Goal: Task Accomplishment & Management: Manage account settings

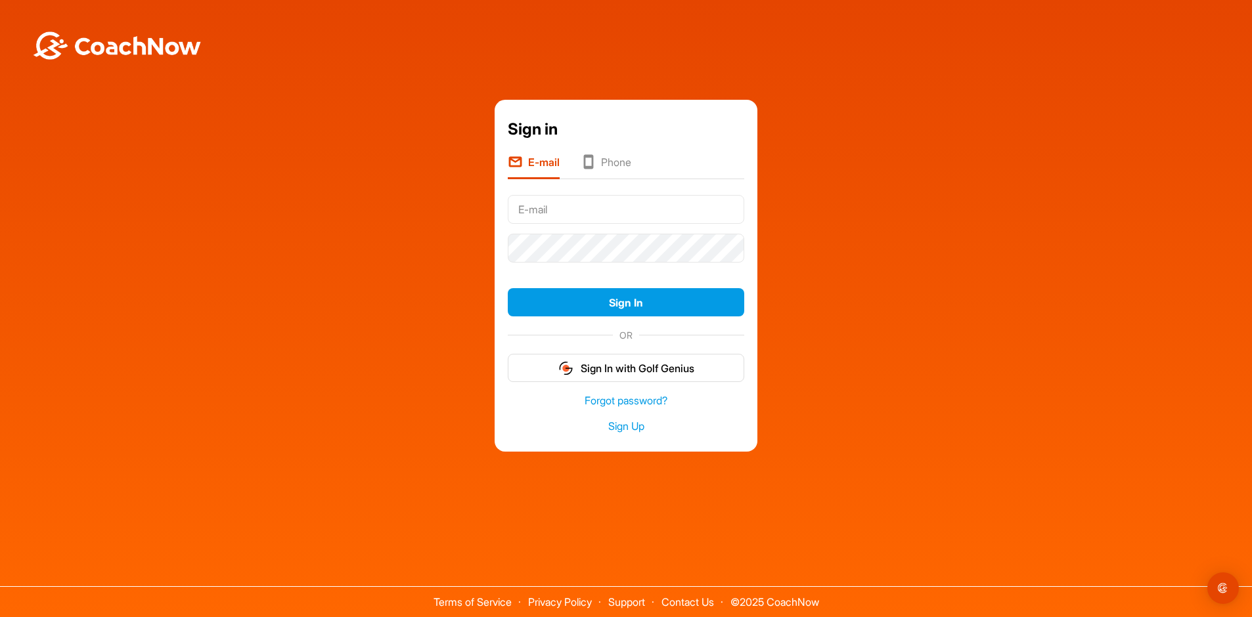
click at [644, 209] on input "text" at bounding box center [626, 209] width 236 height 29
type input "[EMAIL_ADDRESS][DOMAIN_NAME]"
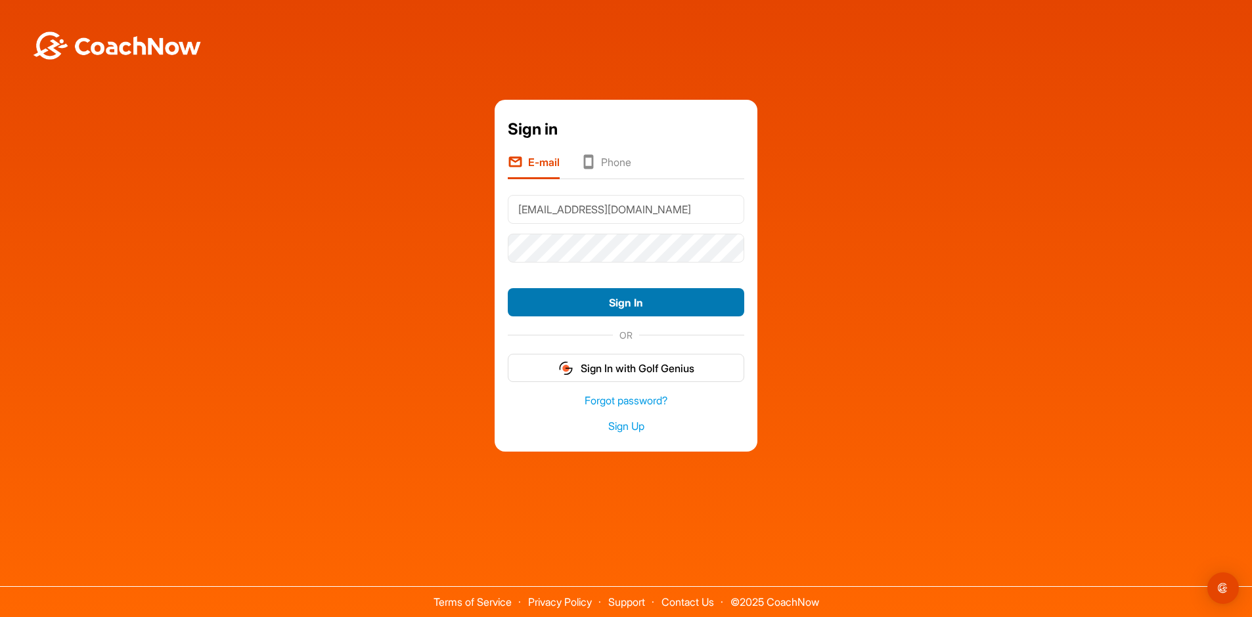
click at [628, 303] on button "Sign In" at bounding box center [626, 302] width 236 height 28
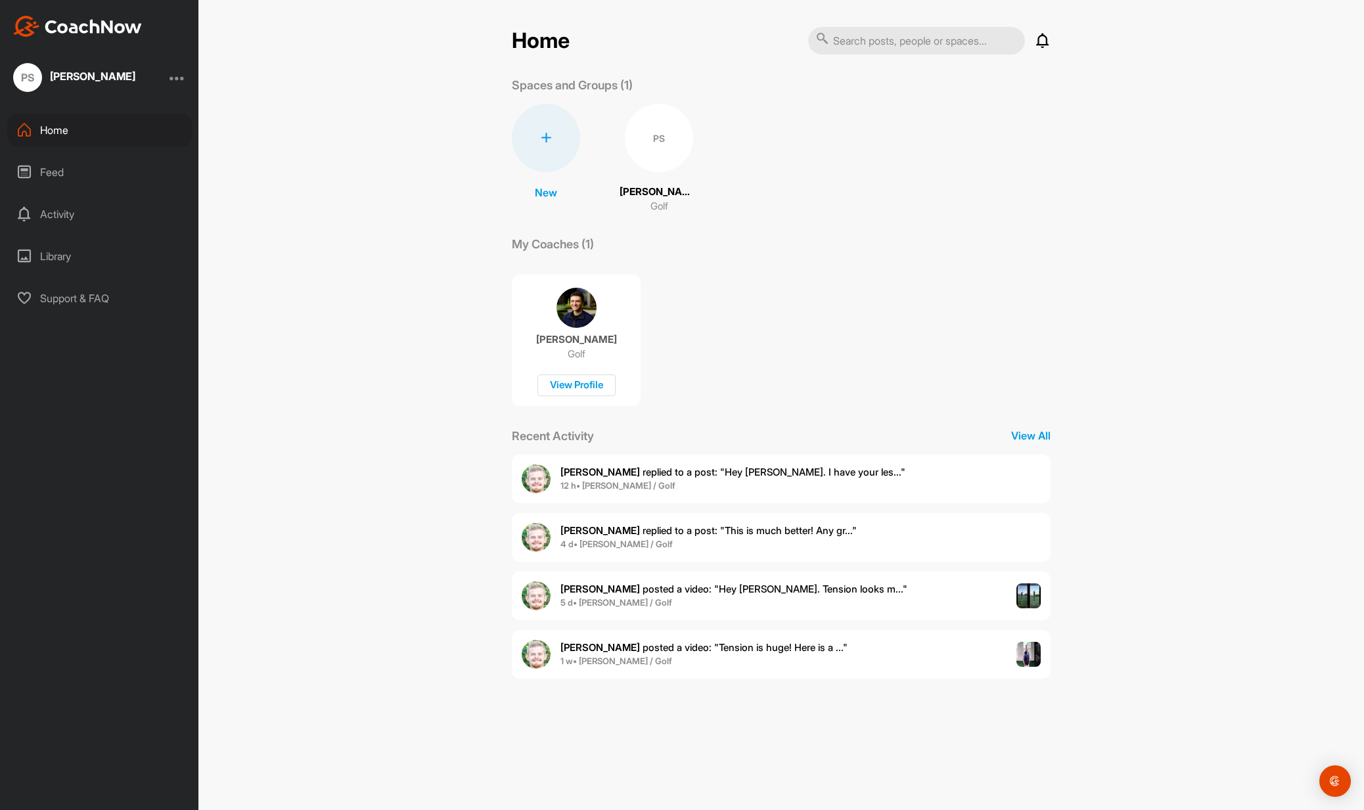
click at [578, 530] on b "[PERSON_NAME]" at bounding box center [599, 530] width 79 height 12
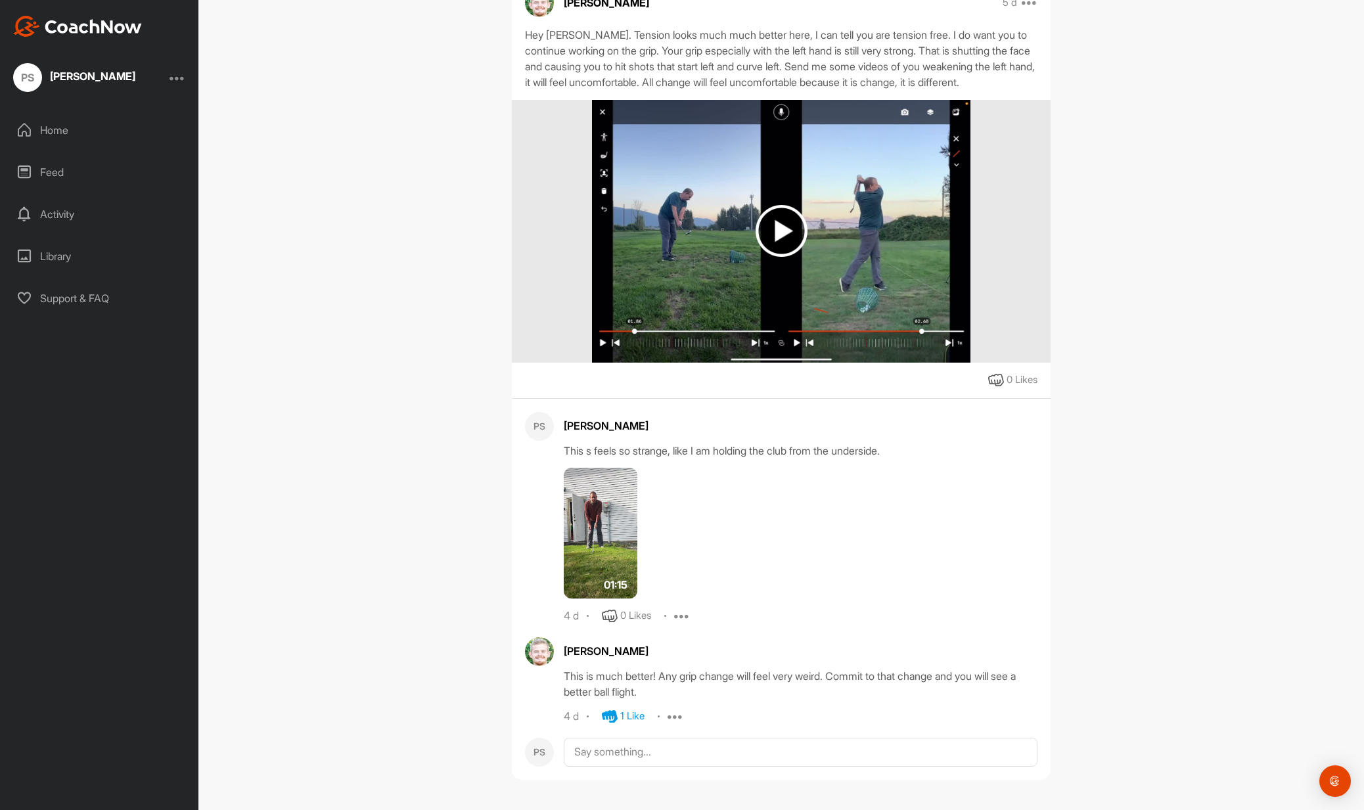
scroll to position [155, 0]
click at [615, 617] on div "[PERSON_NAME]" at bounding box center [801, 651] width 474 height 16
drag, startPoint x: 635, startPoint y: 652, endPoint x: 561, endPoint y: 652, distance: 73.6
click at [564, 617] on div "[PERSON_NAME]" at bounding box center [801, 651] width 474 height 16
copy div "[PERSON_NAME]"
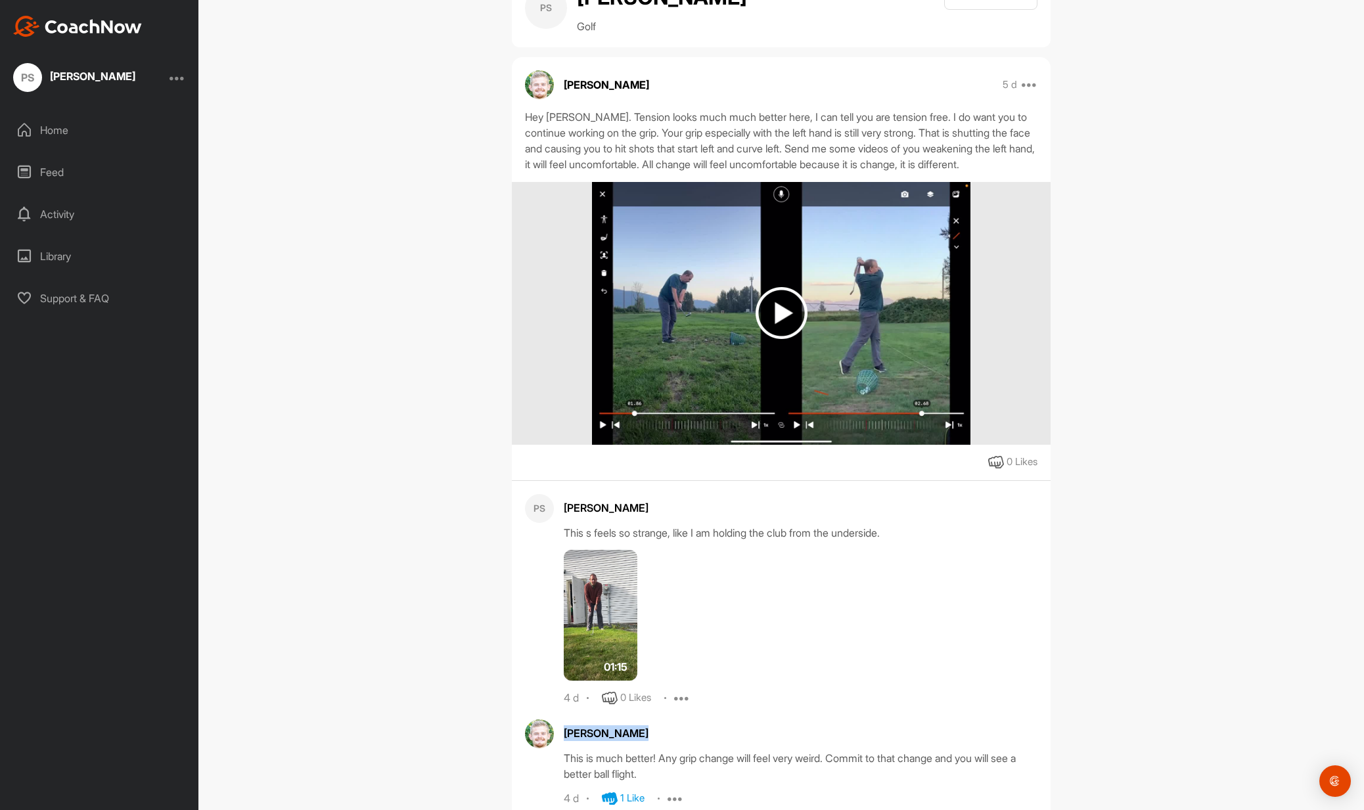
scroll to position [0, 0]
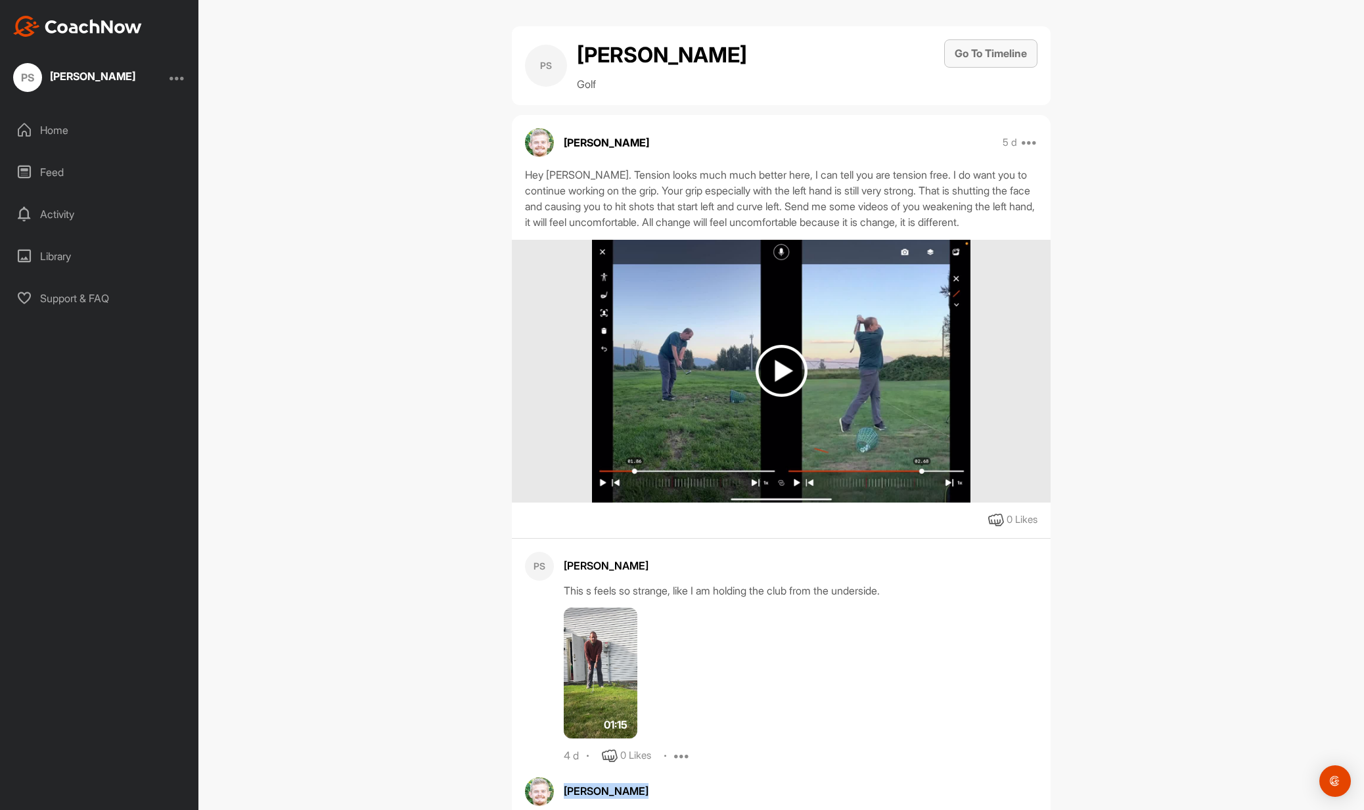
click at [956, 56] on button "Go To Timeline" at bounding box center [990, 53] width 93 height 28
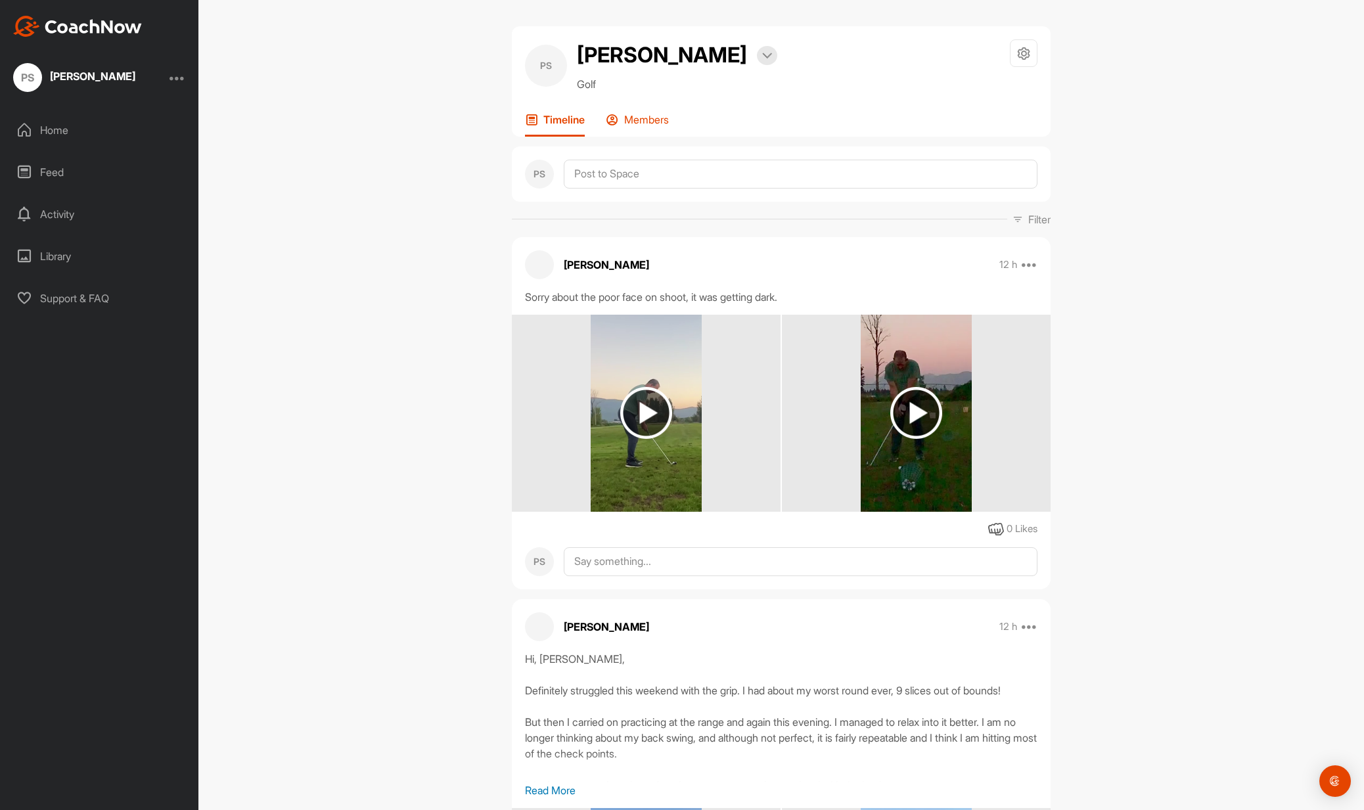
click at [625, 125] on p "Members" at bounding box center [646, 119] width 45 height 13
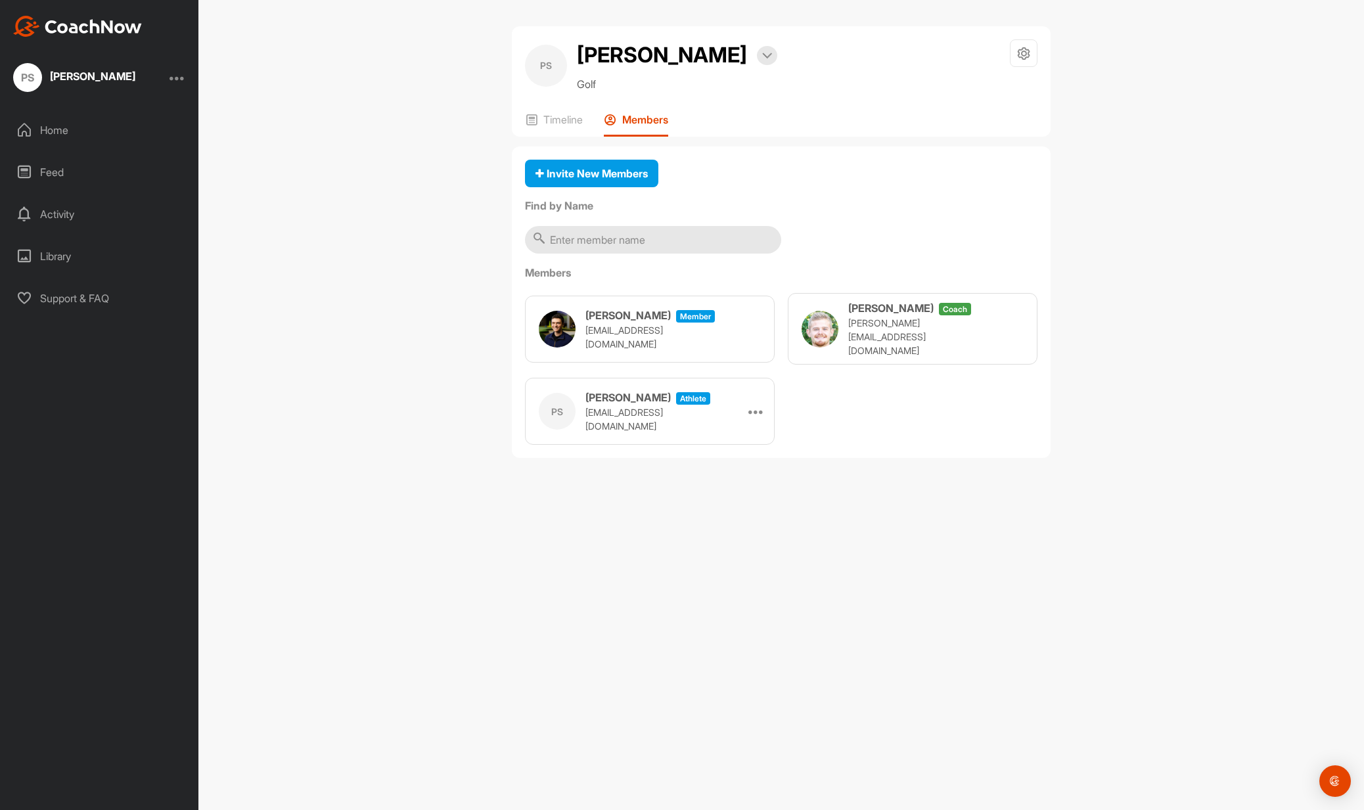
click at [888, 316] on h3 "[PERSON_NAME]" at bounding box center [890, 308] width 85 height 16
click at [888, 328] on p "[PERSON_NAME][EMAIL_ADDRESS][DOMAIN_NAME]" at bounding box center [913, 336] width 131 height 41
click at [887, 334] on p "[PERSON_NAME][EMAIL_ADDRESS][DOMAIN_NAME]" at bounding box center [913, 336] width 131 height 41
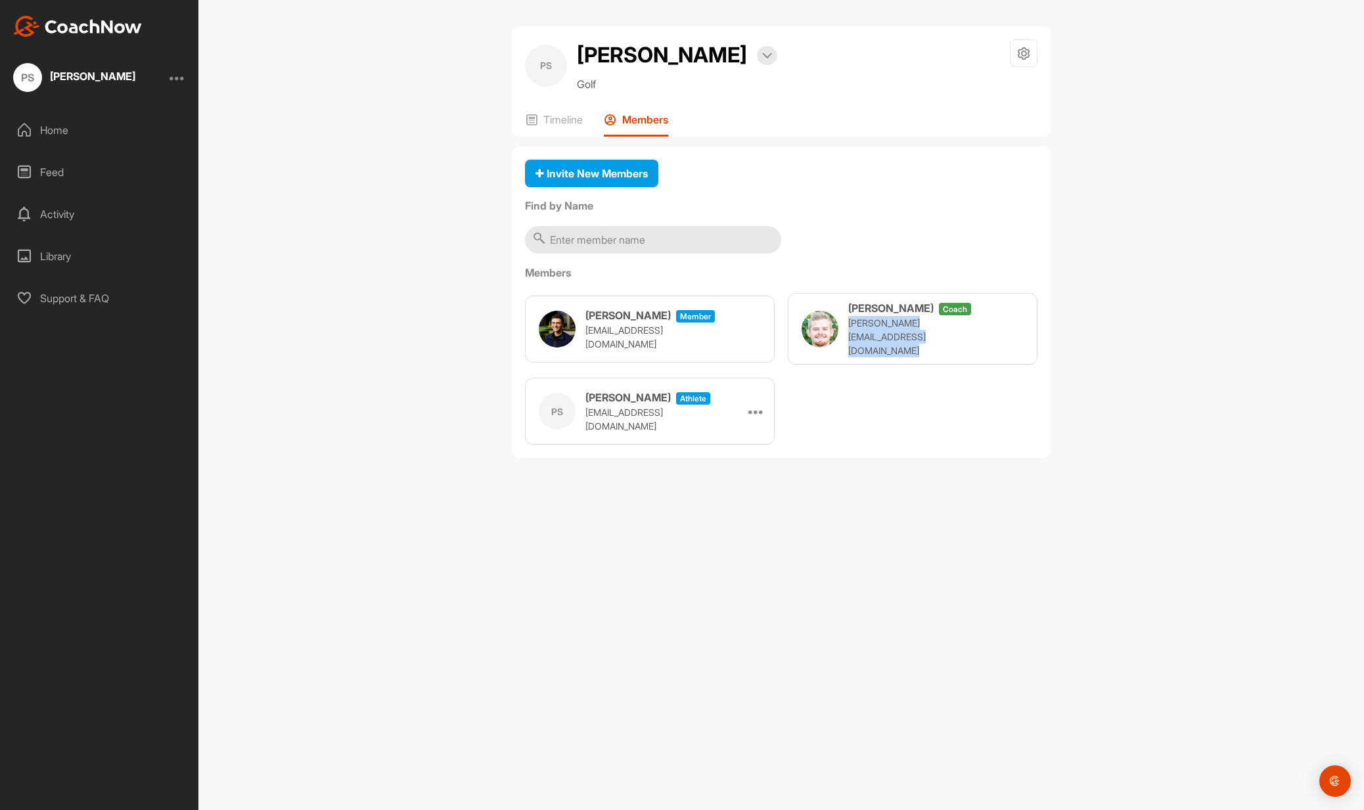
click at [887, 334] on p "[PERSON_NAME][EMAIL_ADDRESS][DOMAIN_NAME]" at bounding box center [913, 336] width 131 height 41
click at [893, 316] on h3 "[PERSON_NAME]" at bounding box center [890, 308] width 85 height 16
click at [51, 139] on div "Home" at bounding box center [99, 130] width 185 height 33
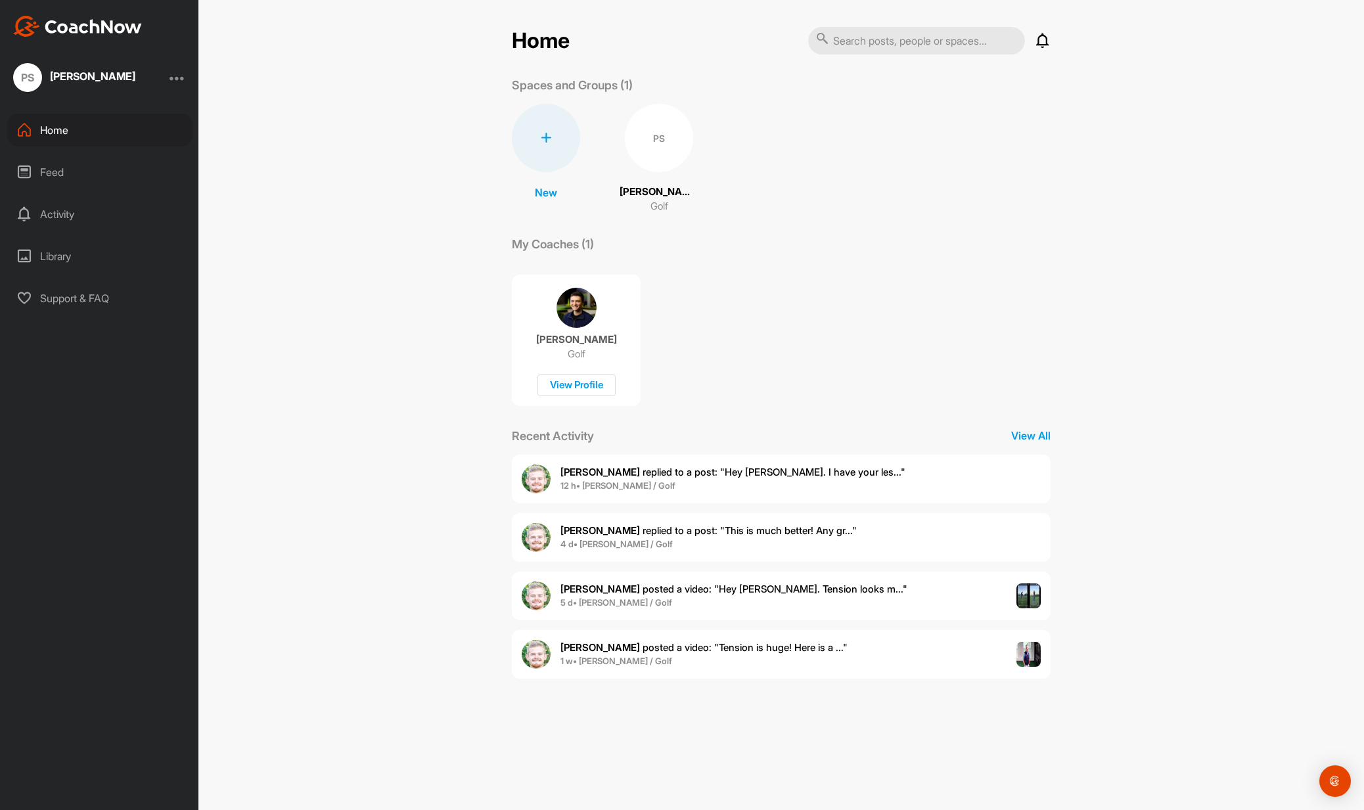
click at [562, 150] on div at bounding box center [546, 138] width 68 height 68
click at [715, 273] on div "[PERSON_NAME] Golf View Profile" at bounding box center [781, 334] width 539 height 143
click at [1023, 434] on p "View All" at bounding box center [1030, 436] width 39 height 16
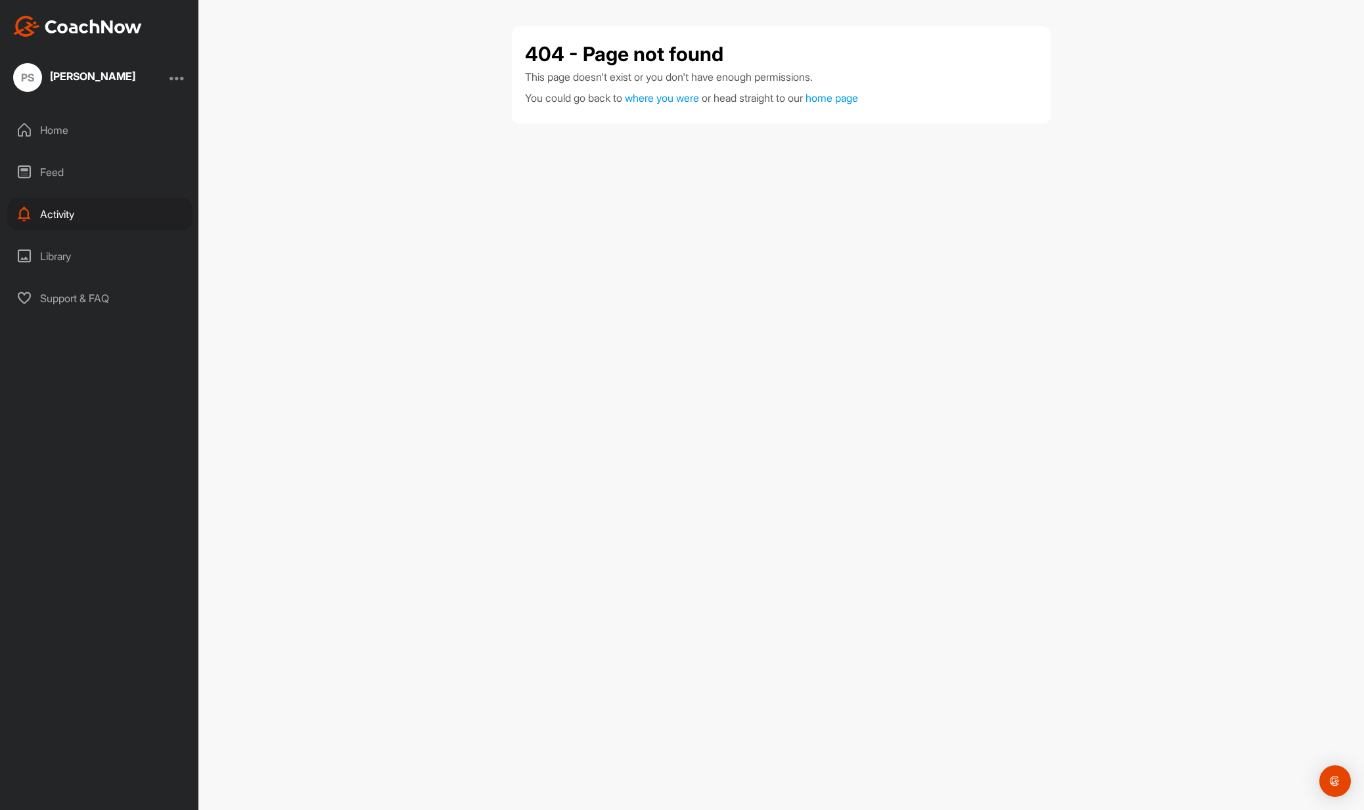
click at [79, 210] on div "Activity" at bounding box center [99, 214] width 185 height 33
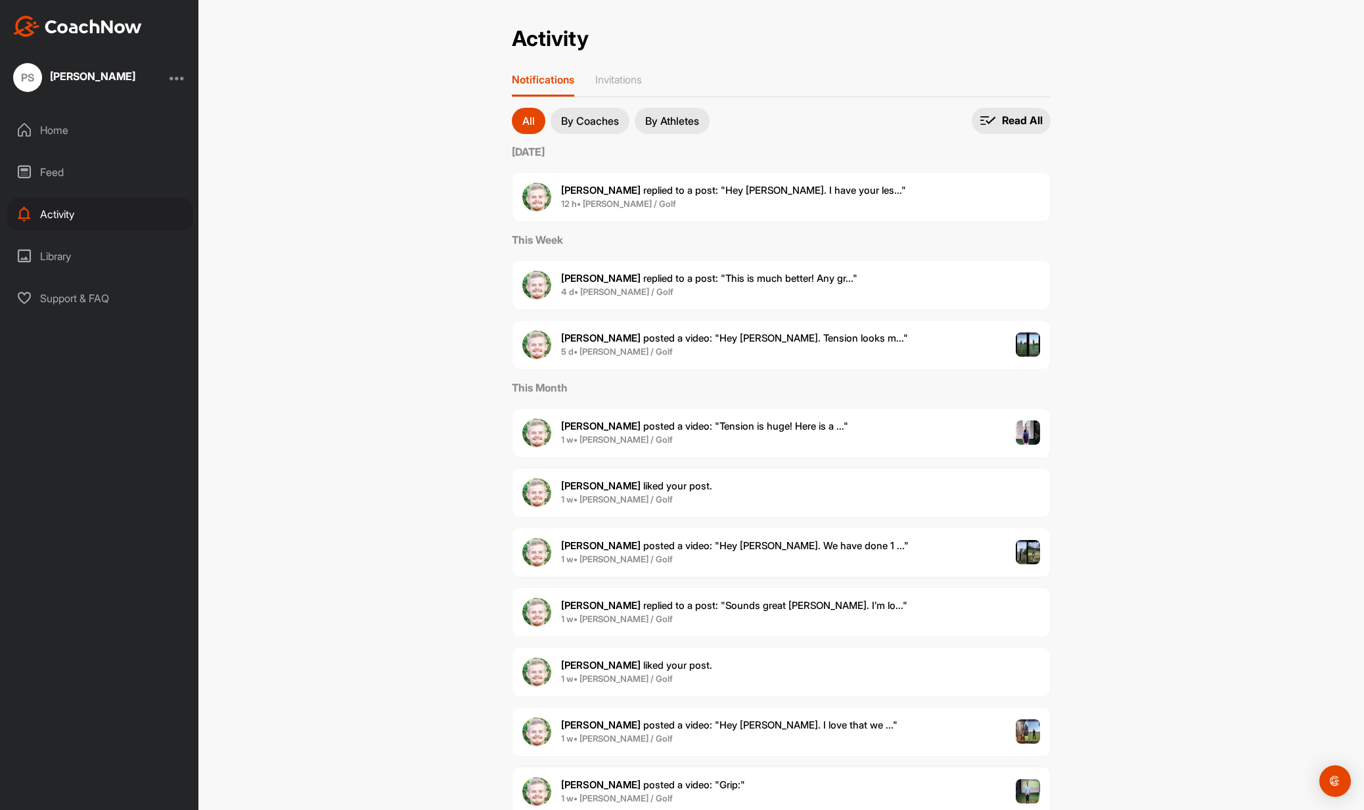
click at [56, 128] on div "Home" at bounding box center [99, 130] width 185 height 33
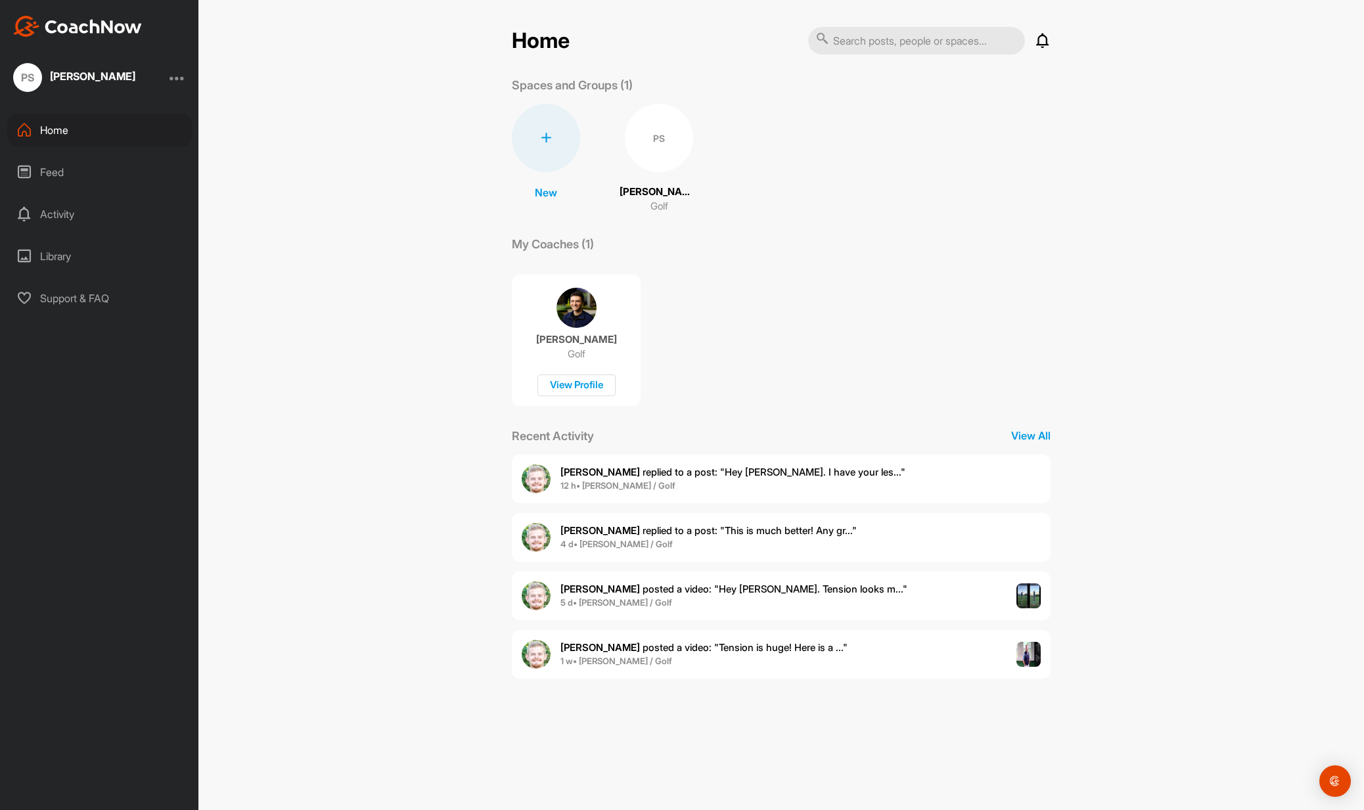
click at [53, 166] on div "Feed" at bounding box center [99, 172] width 185 height 33
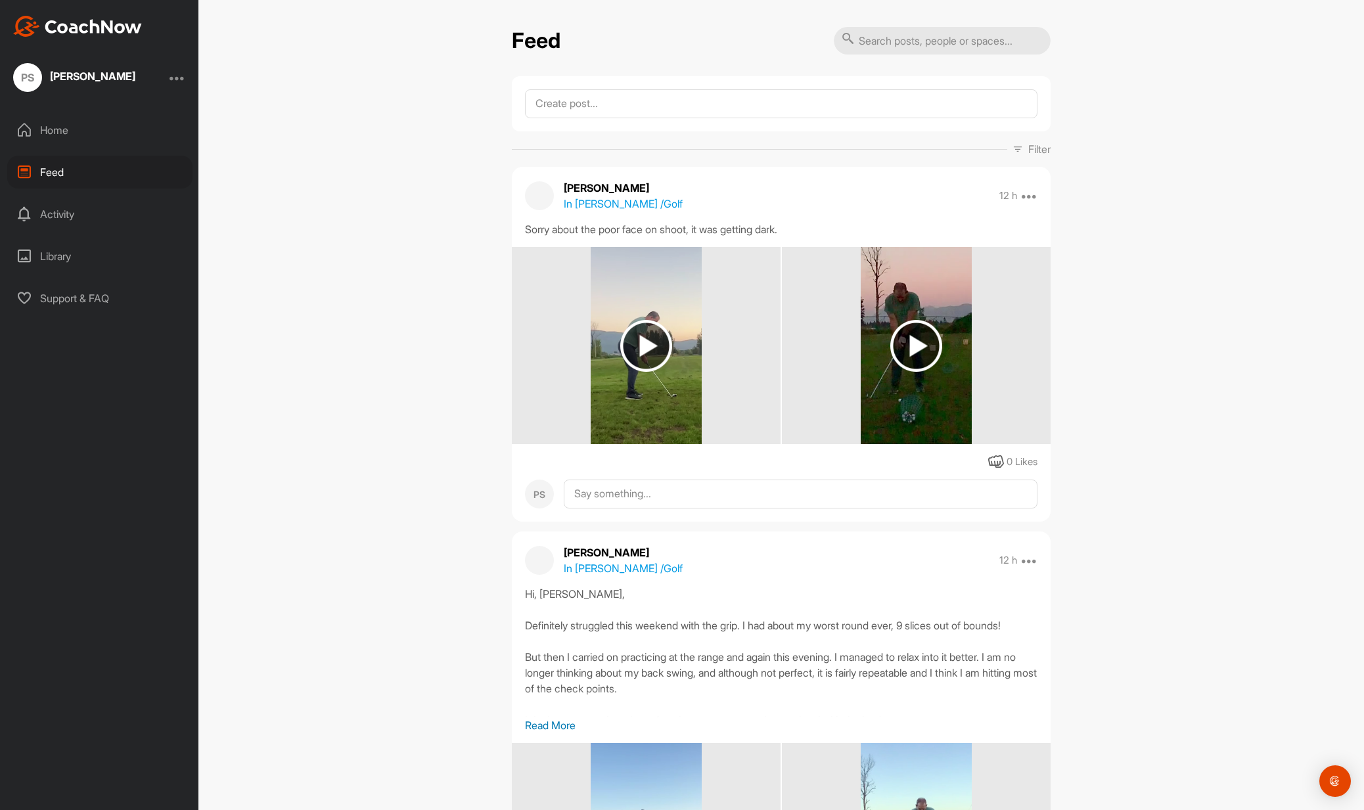
click at [55, 215] on div "Activity" at bounding box center [99, 214] width 185 height 33
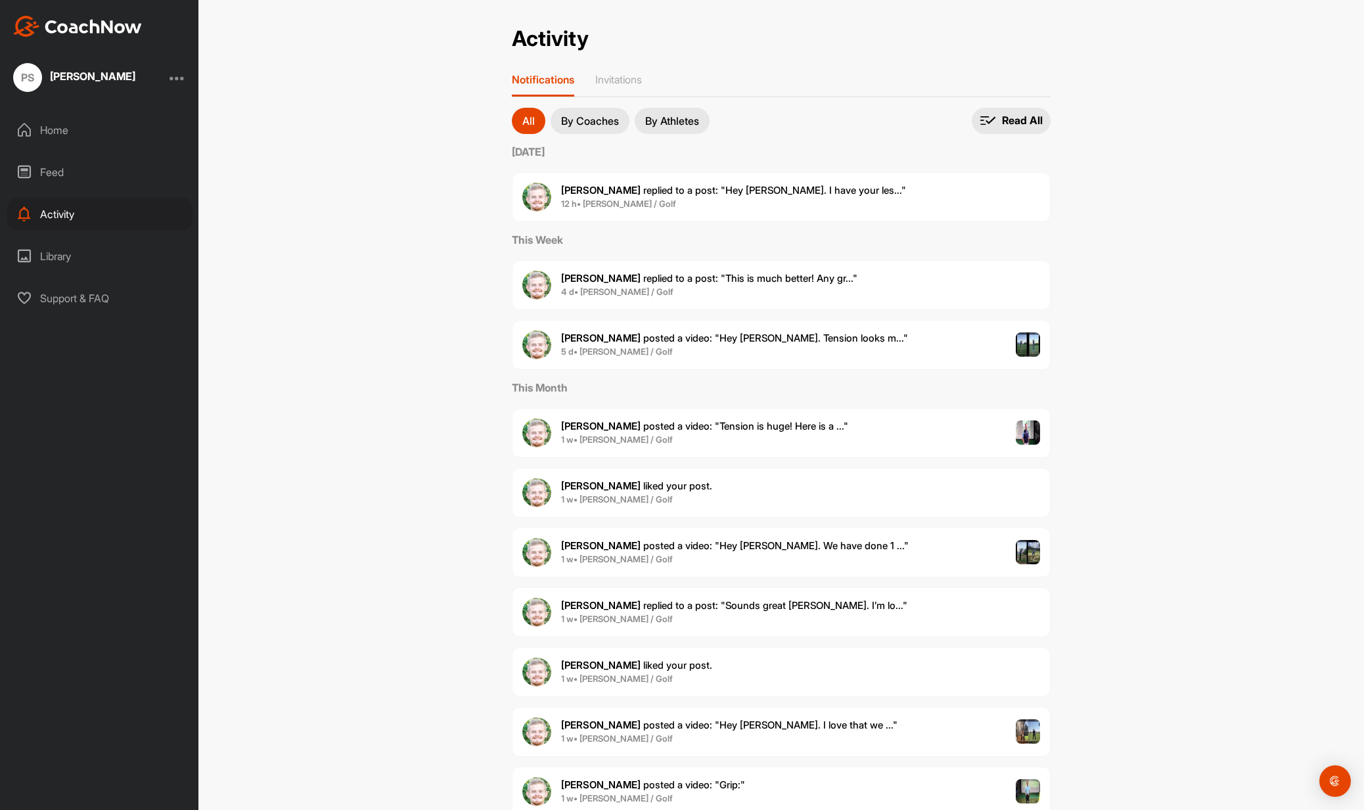
click at [583, 121] on p "By Coaches" at bounding box center [590, 121] width 58 height 11
click at [529, 120] on p "All" at bounding box center [528, 121] width 12 height 11
click at [67, 255] on div "Library" at bounding box center [99, 256] width 185 height 33
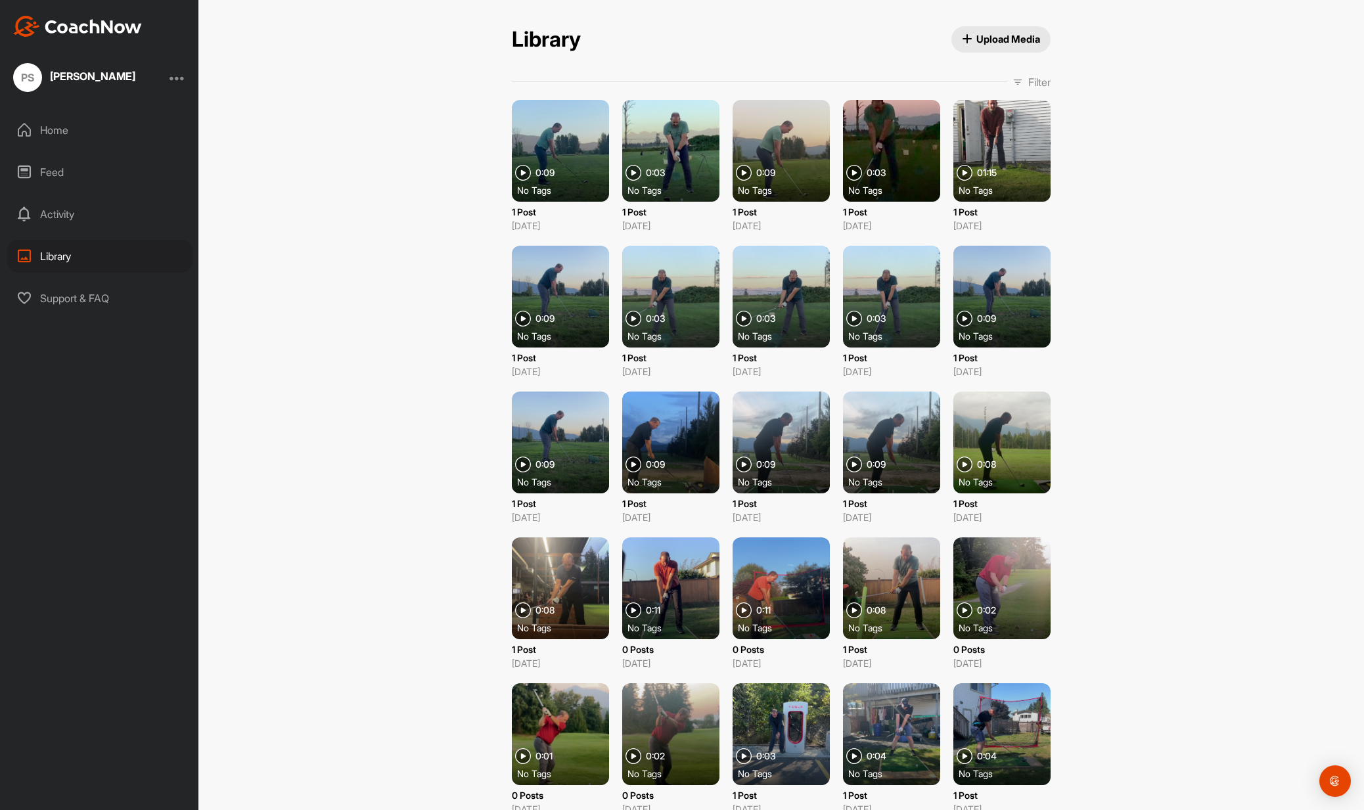
click at [100, 76] on div "[PERSON_NAME]" at bounding box center [92, 76] width 85 height 11
click at [173, 81] on div "PS [PERSON_NAME]" at bounding box center [99, 77] width 198 height 29
click at [183, 79] on div at bounding box center [177, 78] width 16 height 16
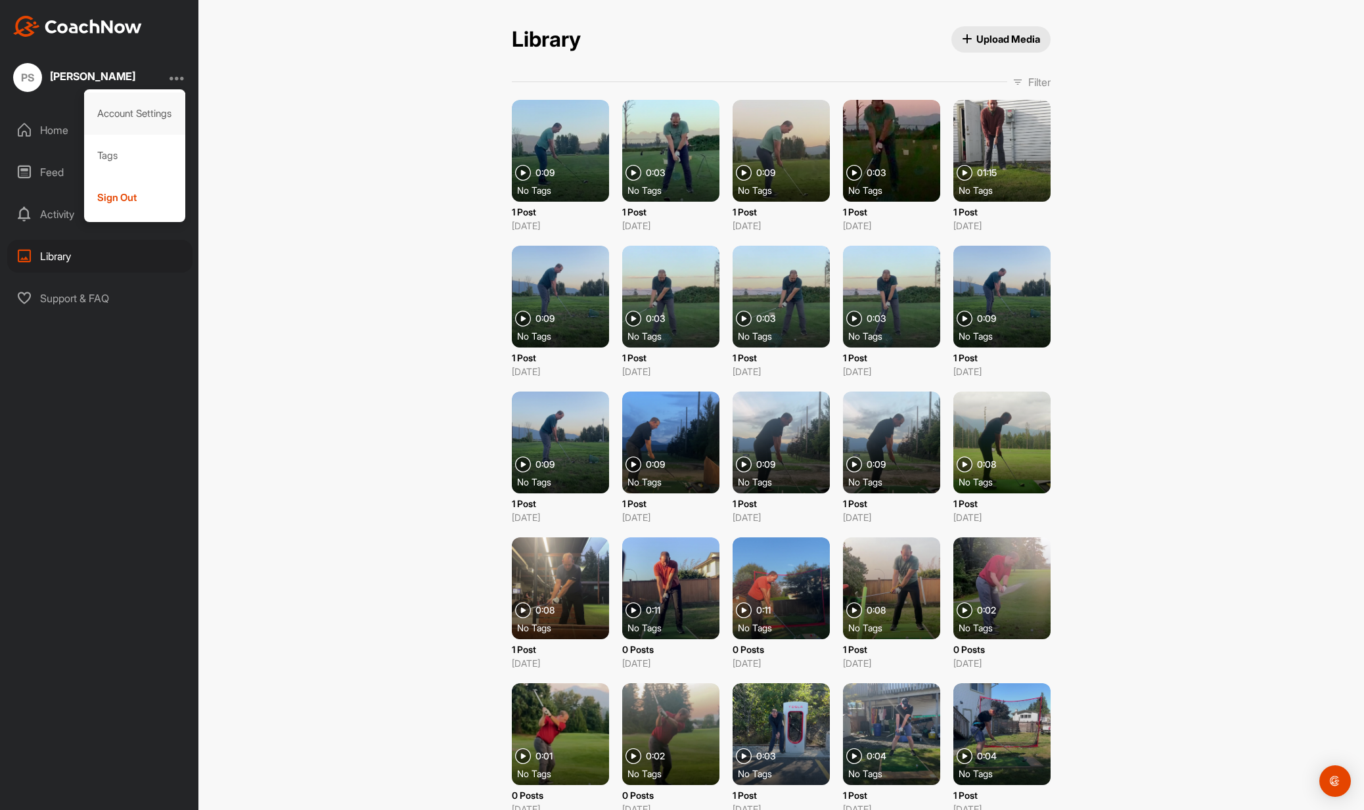
click at [165, 108] on div "Account Settings" at bounding box center [135, 114] width 102 height 42
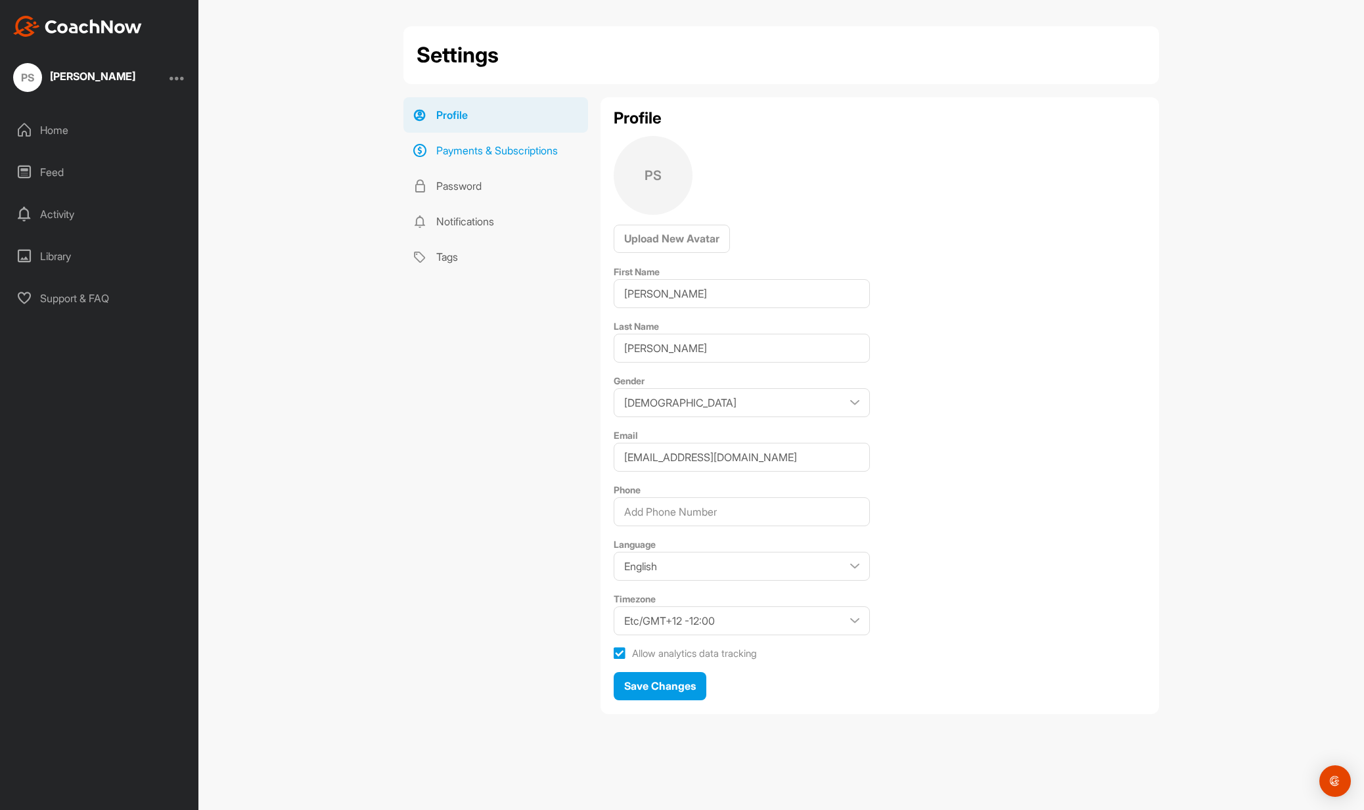
click at [514, 153] on link "Payments & Subscriptions" at bounding box center [495, 150] width 185 height 35
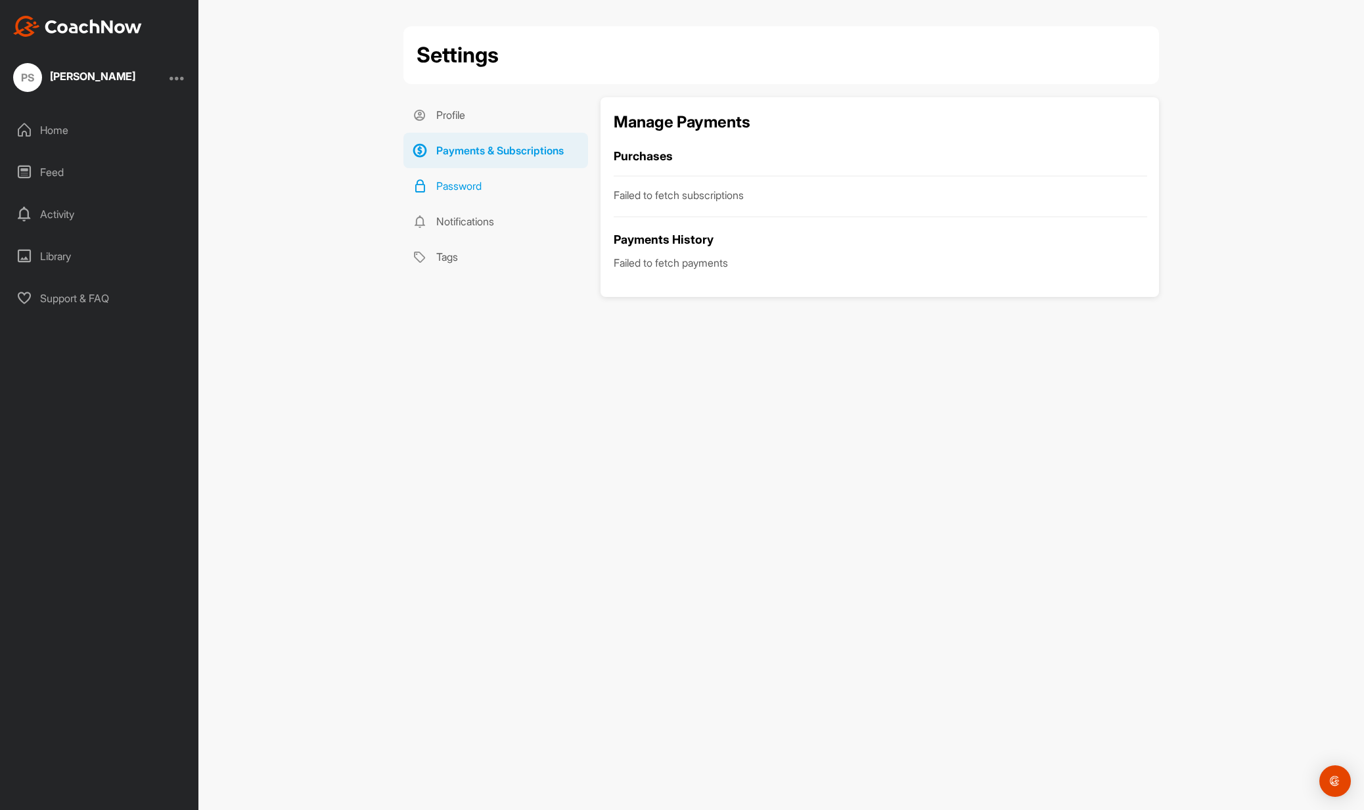
click at [475, 174] on link "Password" at bounding box center [495, 185] width 185 height 35
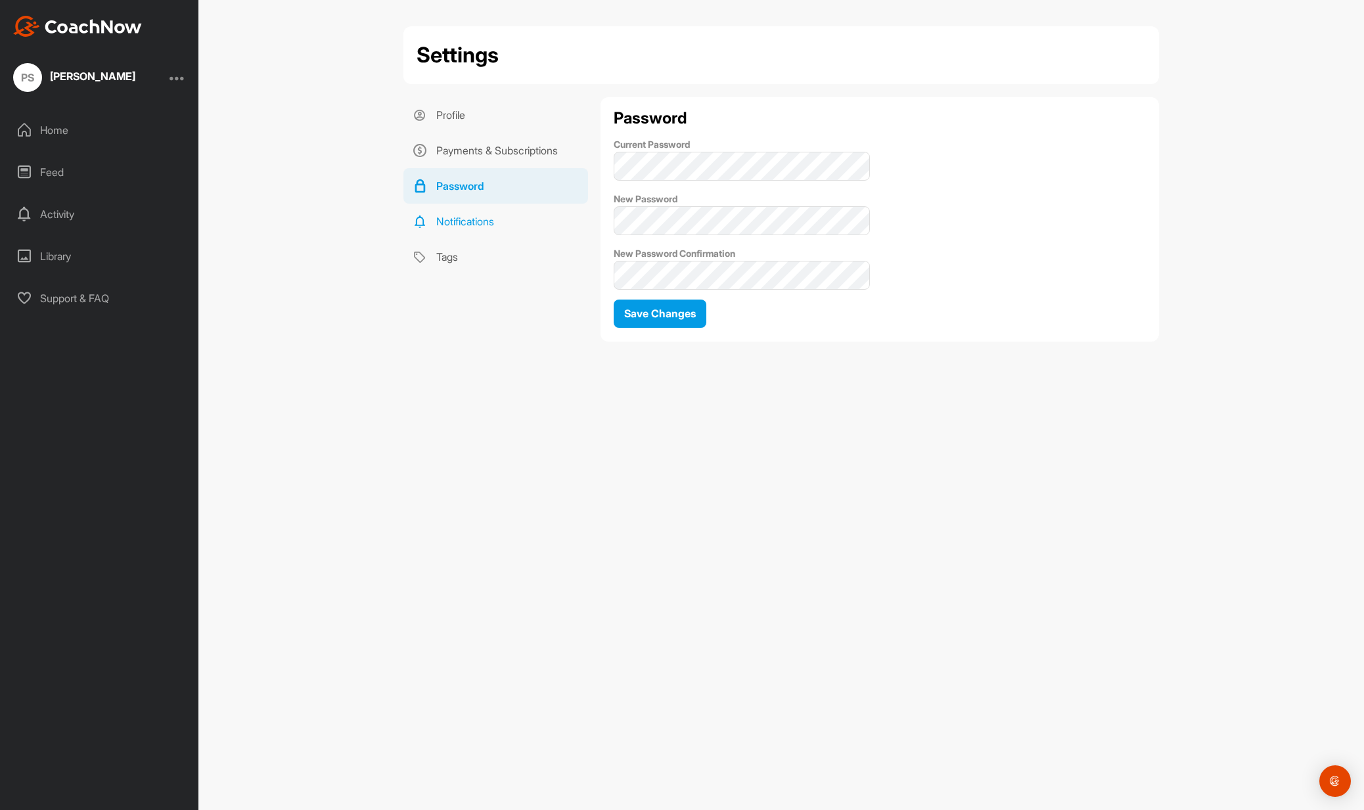
click at [476, 220] on link "Notifications" at bounding box center [495, 221] width 185 height 35
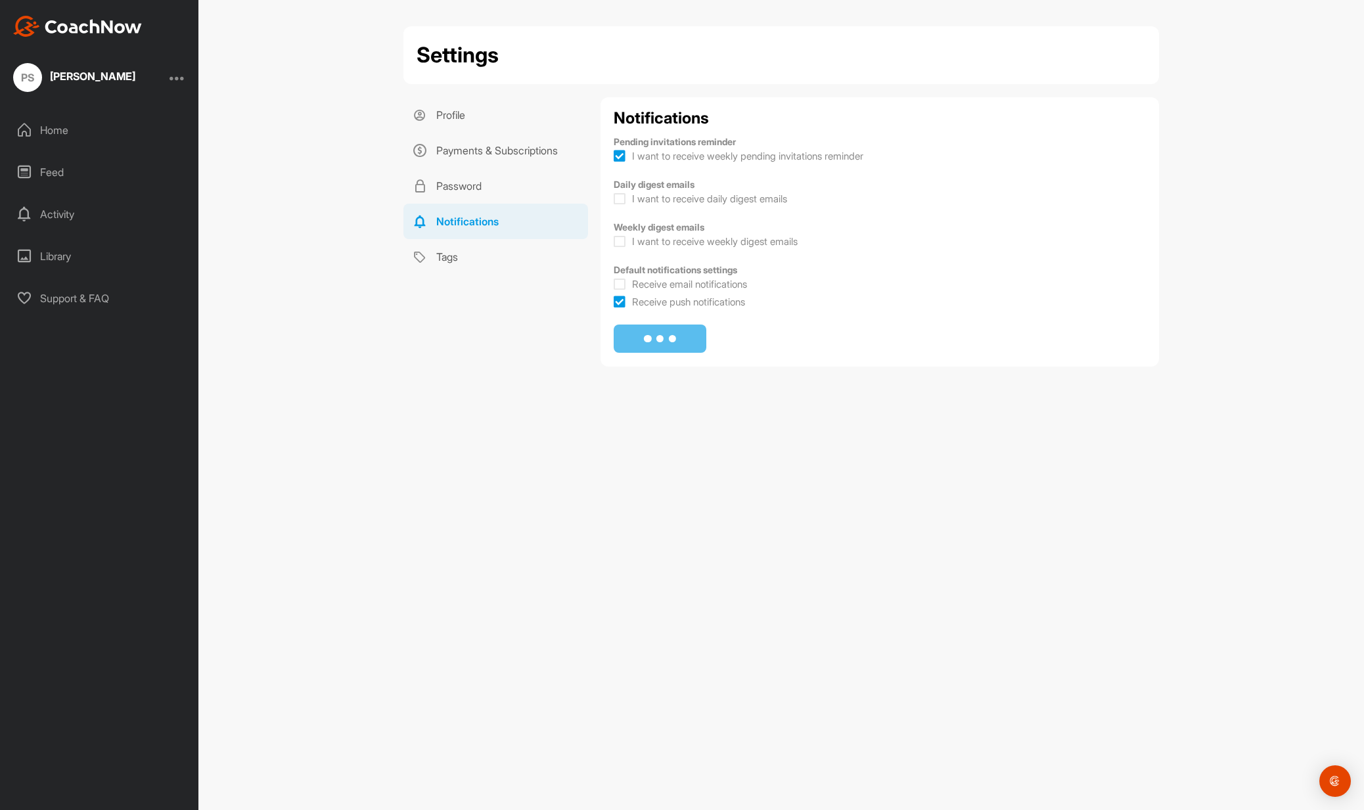
checkbox input "true"
click at [621, 280] on icon at bounding box center [620, 284] width 12 height 13
click at [621, 280] on input "Receive email notifications" at bounding box center [618, 280] width 9 height 9
checkbox input "true"
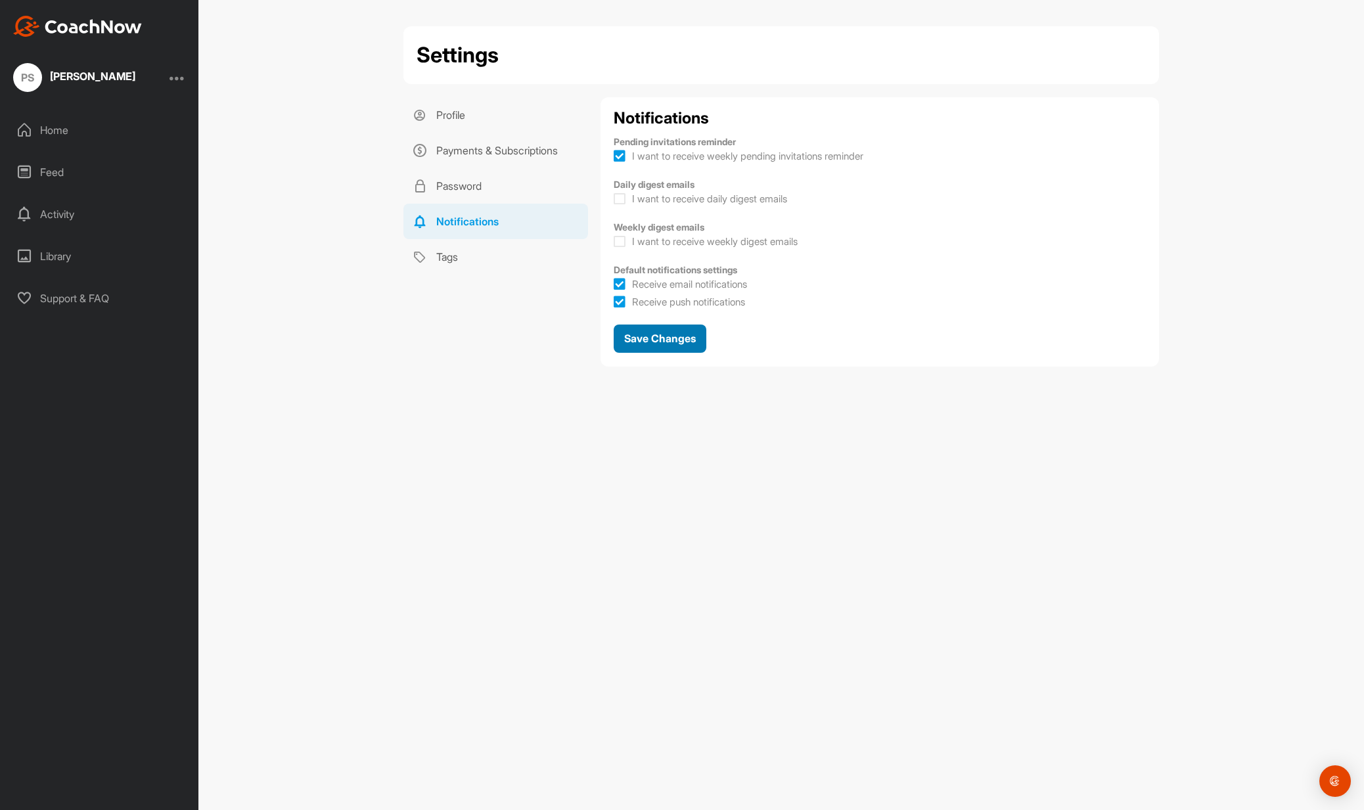
click at [658, 337] on span "Save Changes" at bounding box center [660, 338] width 72 height 13
click at [453, 263] on link "Tags" at bounding box center [495, 256] width 185 height 35
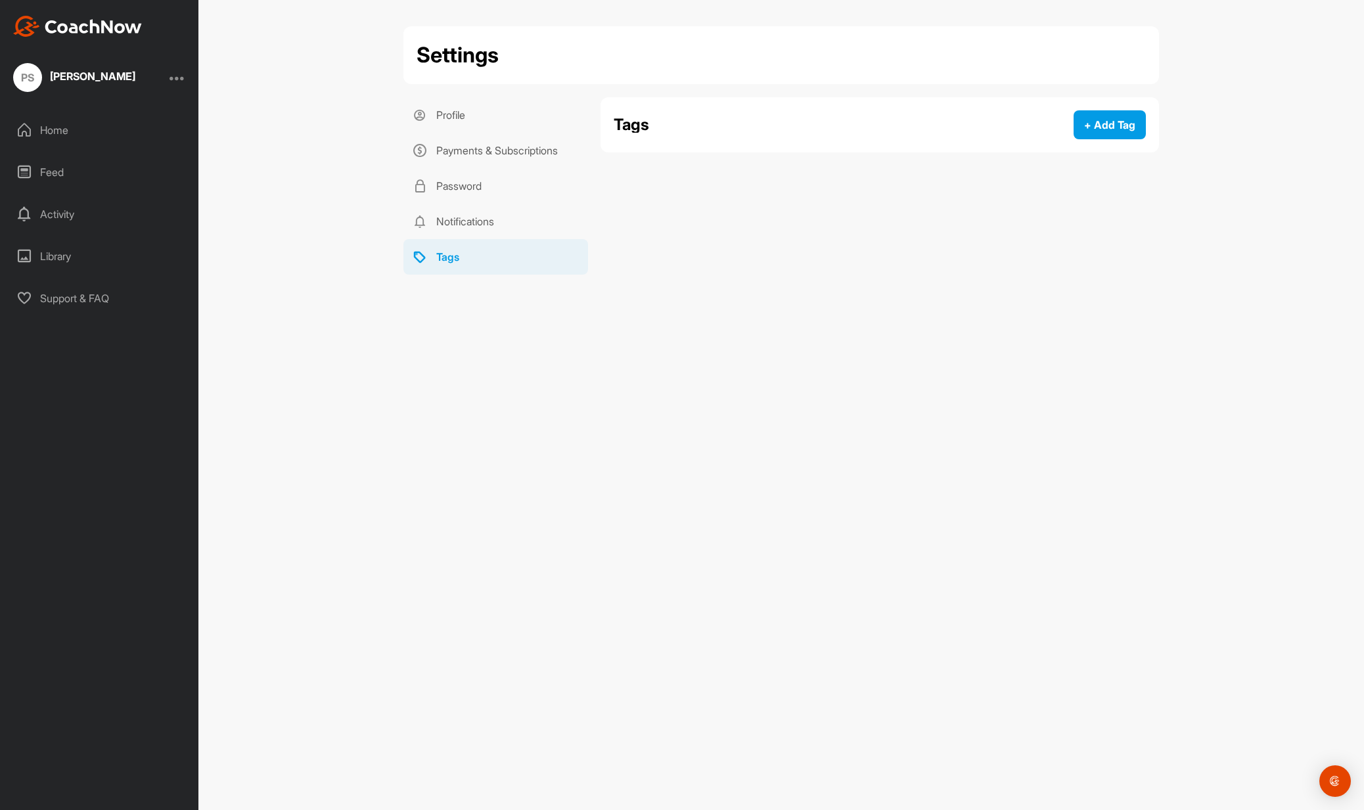
click at [81, 130] on div "Home" at bounding box center [99, 130] width 185 height 33
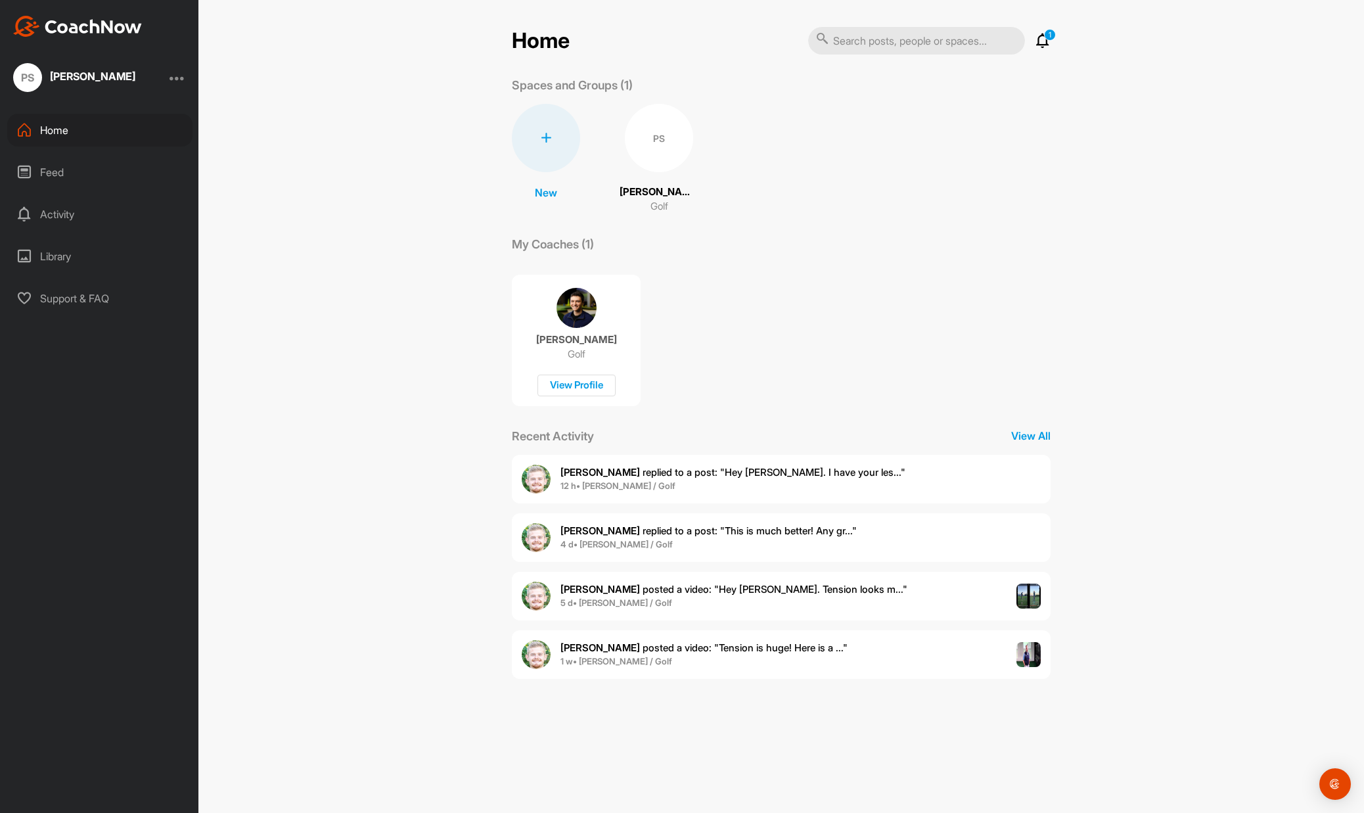
click at [225, 183] on div "Home 1 Notifications Invitations [DATE] [PERSON_NAME] replied to a post : "Hey …" at bounding box center [780, 406] width 1165 height 813
click at [320, 386] on div "Home 1 Notifications Invitations Today Wyatt J. replied to a post : "It must be…" at bounding box center [780, 406] width 1165 height 813
click at [70, 174] on div "Feed" at bounding box center [99, 172] width 185 height 33
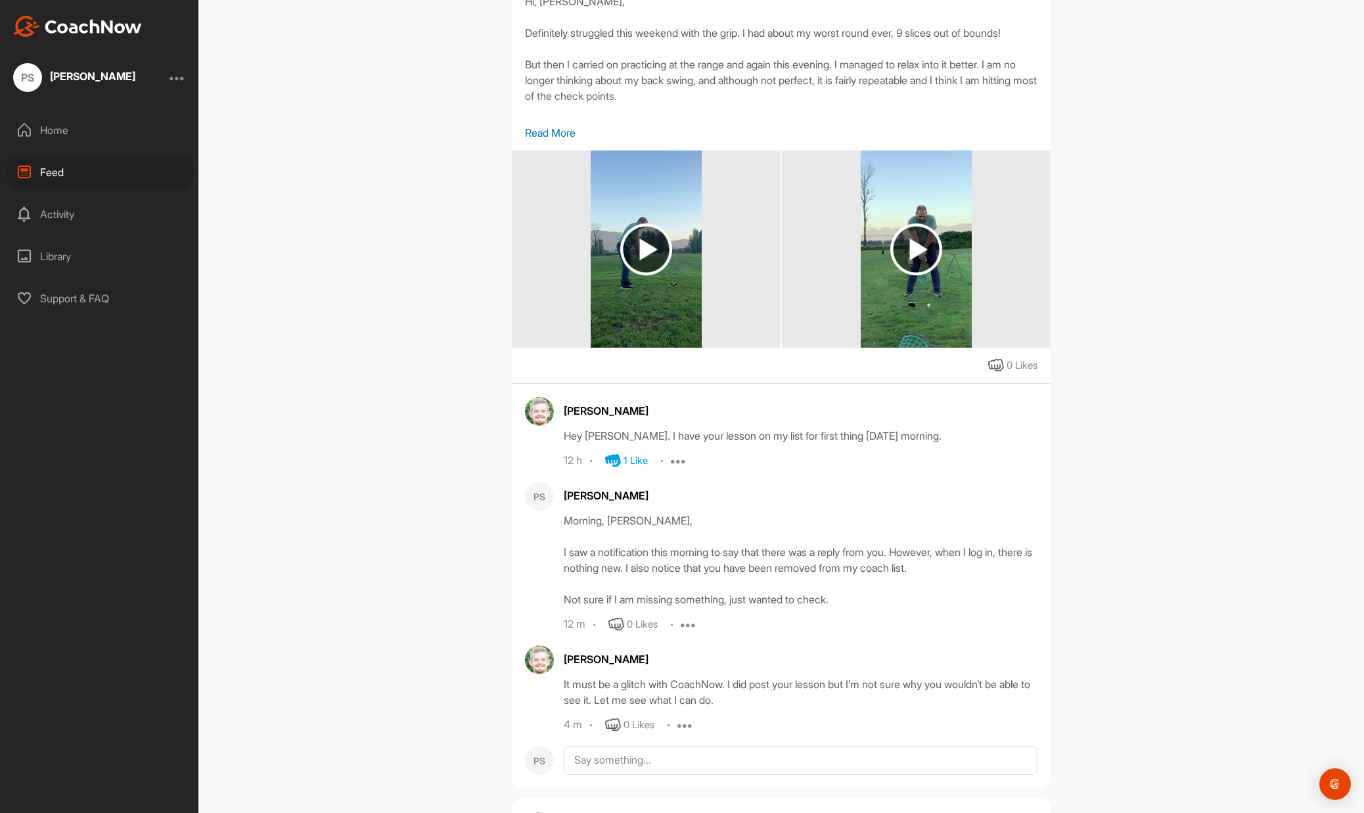
scroll to position [657, 0]
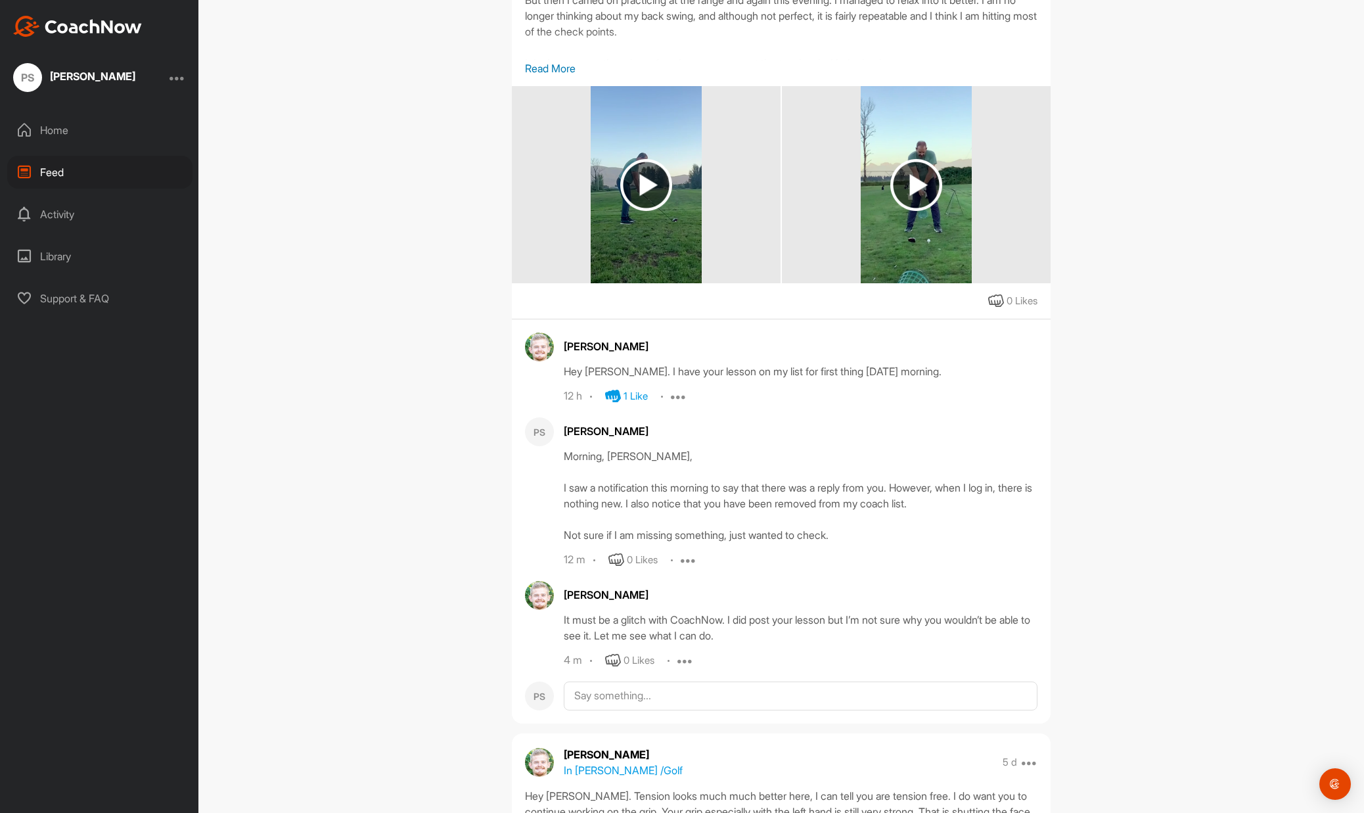
click at [623, 663] on div "0 Likes" at bounding box center [638, 660] width 31 height 15
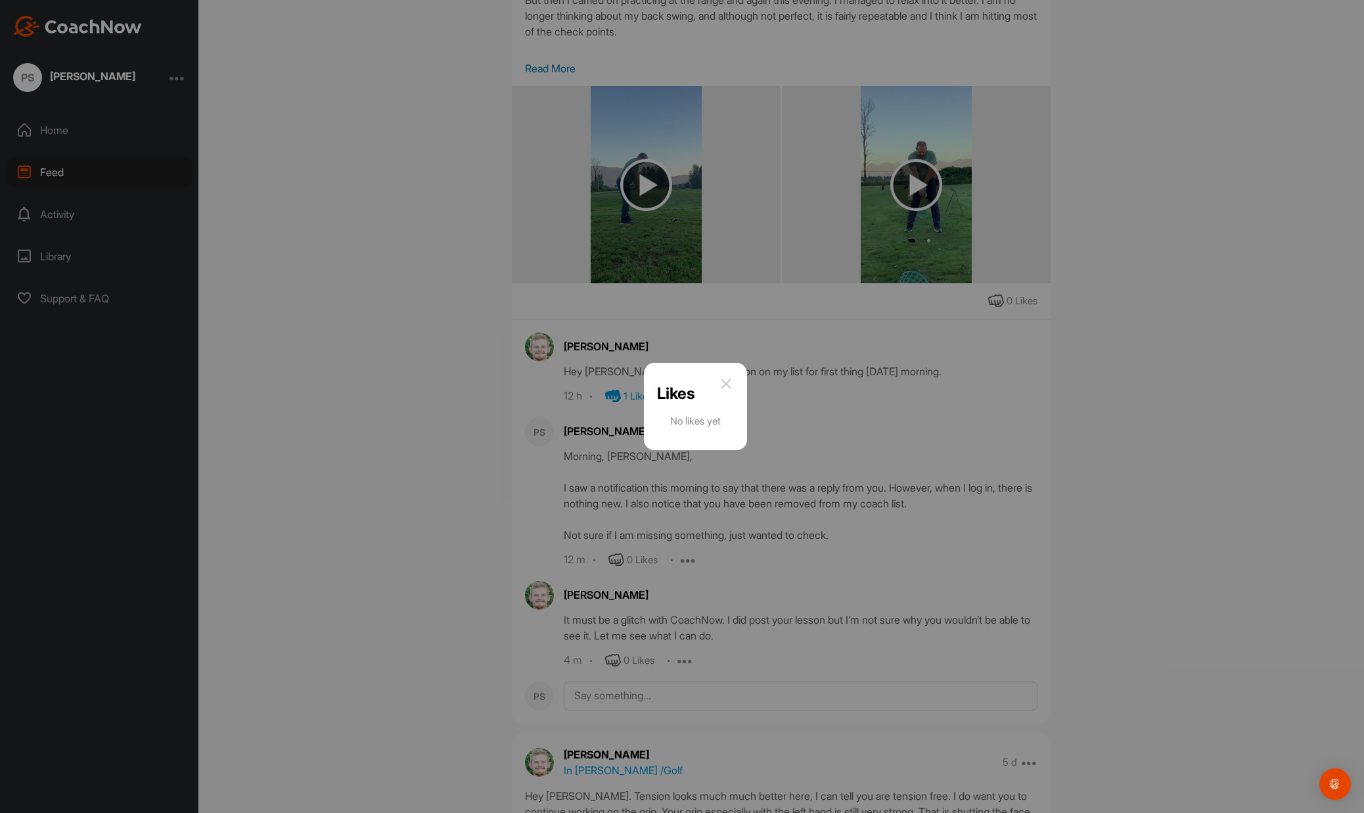
click at [427, 612] on div at bounding box center [682, 406] width 1364 height 813
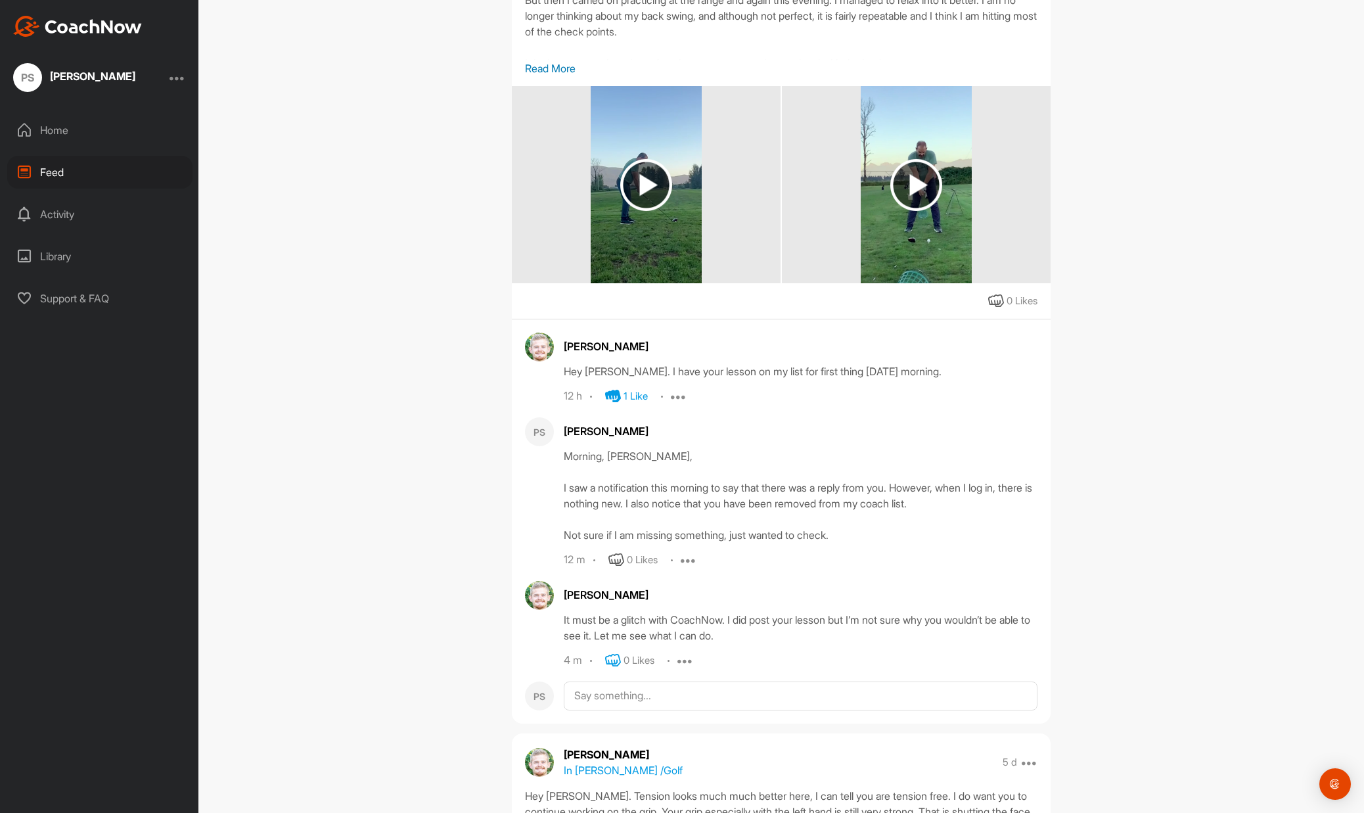
click at [611, 661] on icon at bounding box center [613, 660] width 16 height 16
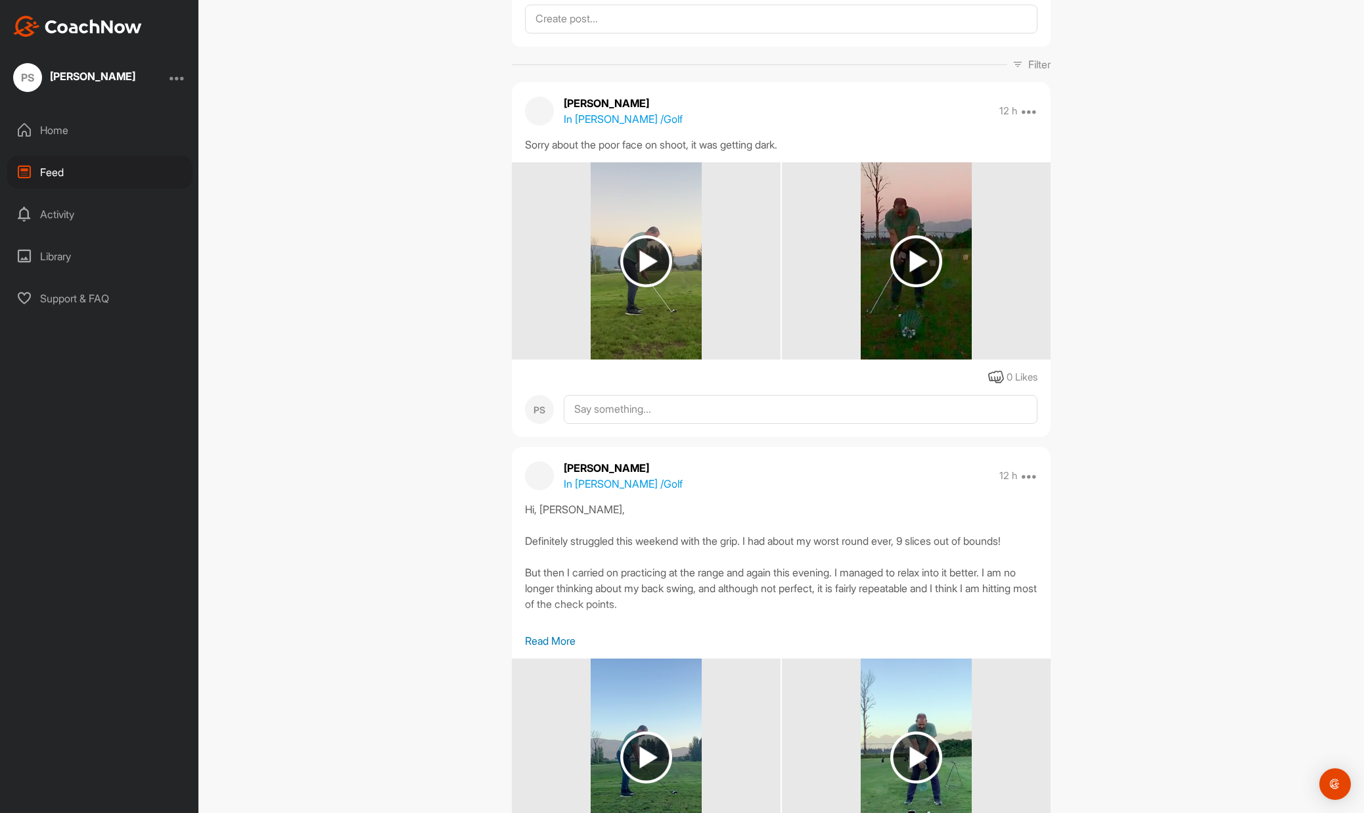
scroll to position [0, 0]
